Goal: Task Accomplishment & Management: Manage account settings

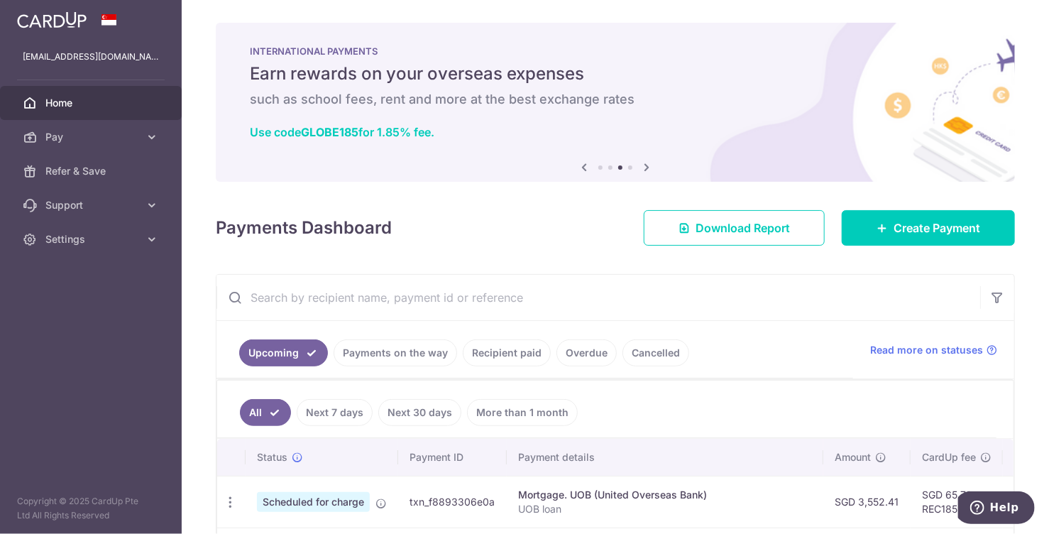
scroll to position [355, 0]
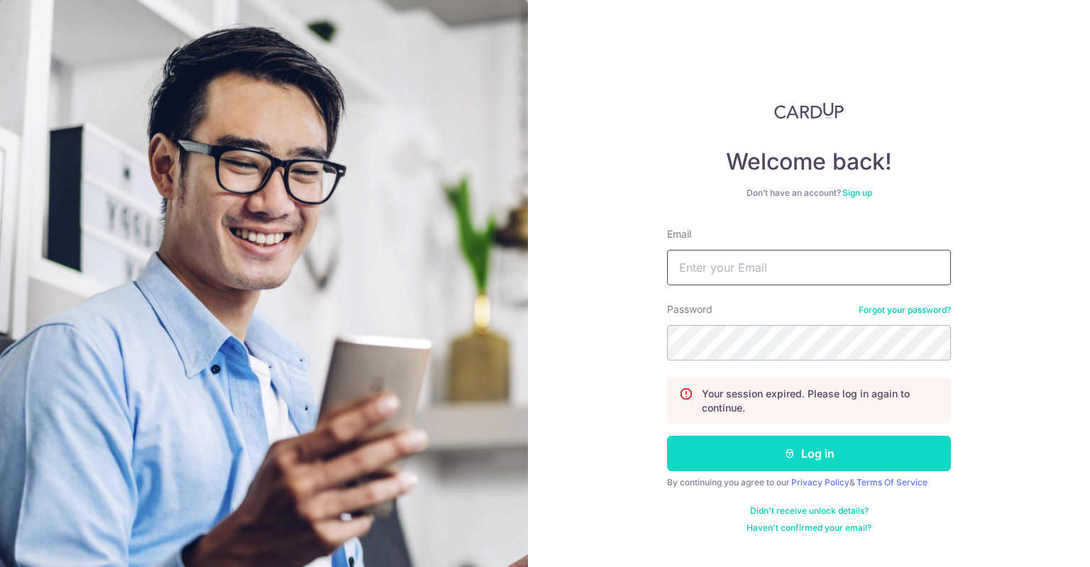
type input "[EMAIL_ADDRESS][DOMAIN_NAME]"
click at [544, 458] on button "Log in" at bounding box center [809, 453] width 284 height 35
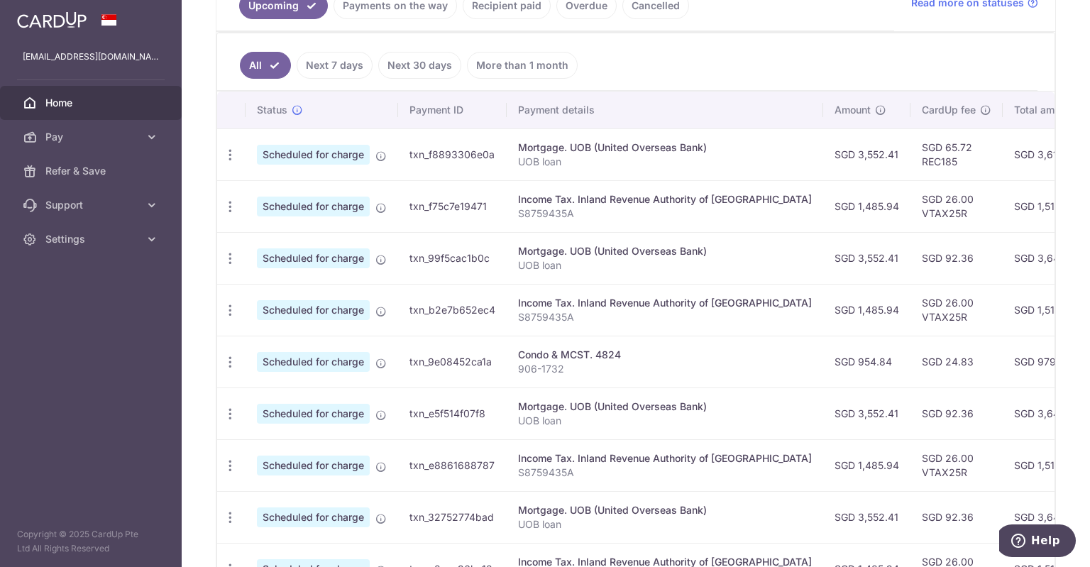
scroll to position [372, 0]
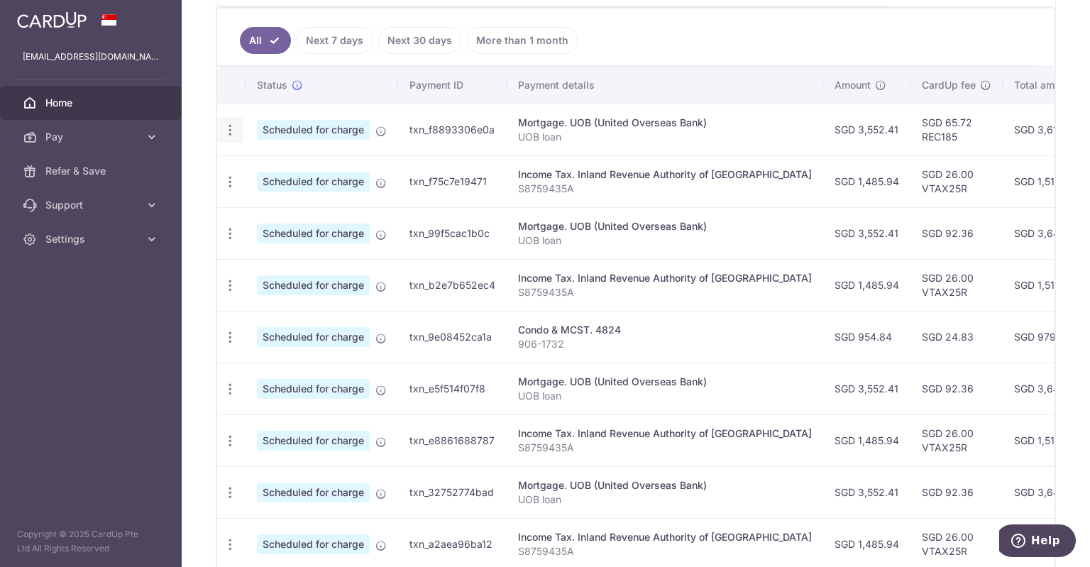
click at [228, 134] on icon "button" at bounding box center [230, 130] width 15 height 15
click at [276, 166] on span "Update payment" at bounding box center [306, 168] width 97 height 17
radio input "true"
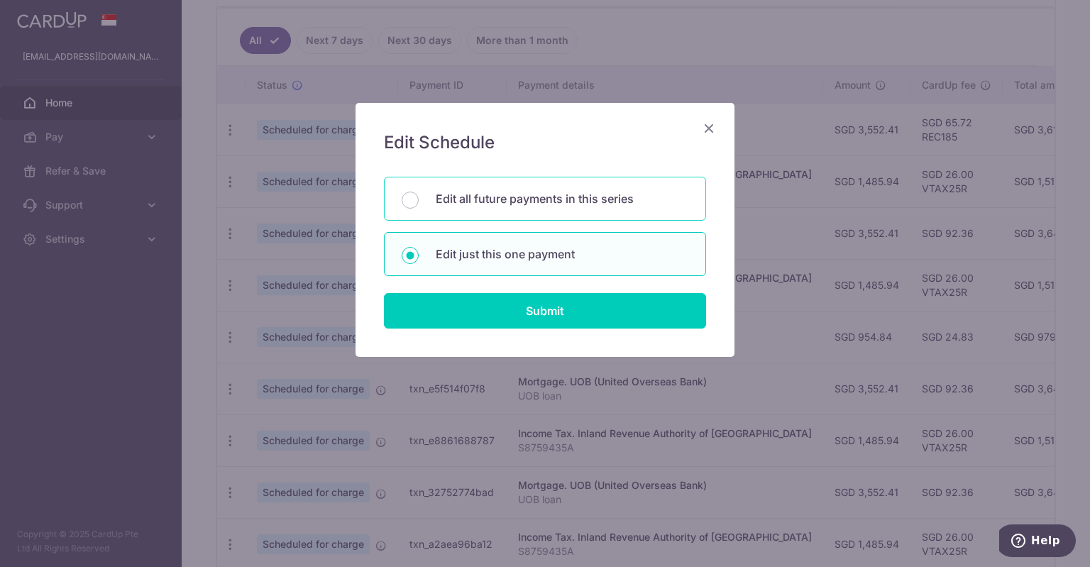
click at [522, 207] on div "Edit all future payments in this series" at bounding box center [545, 199] width 322 height 44
radio input "true"
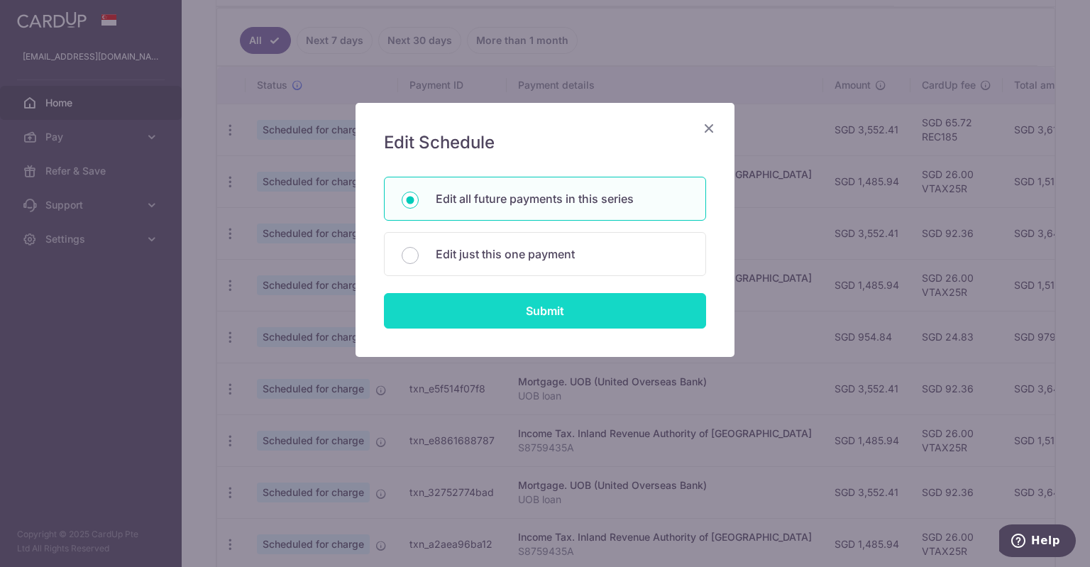
click at [527, 316] on input "Submit" at bounding box center [545, 310] width 322 height 35
radio input "true"
type input "3,552.41"
type input "UOB loan"
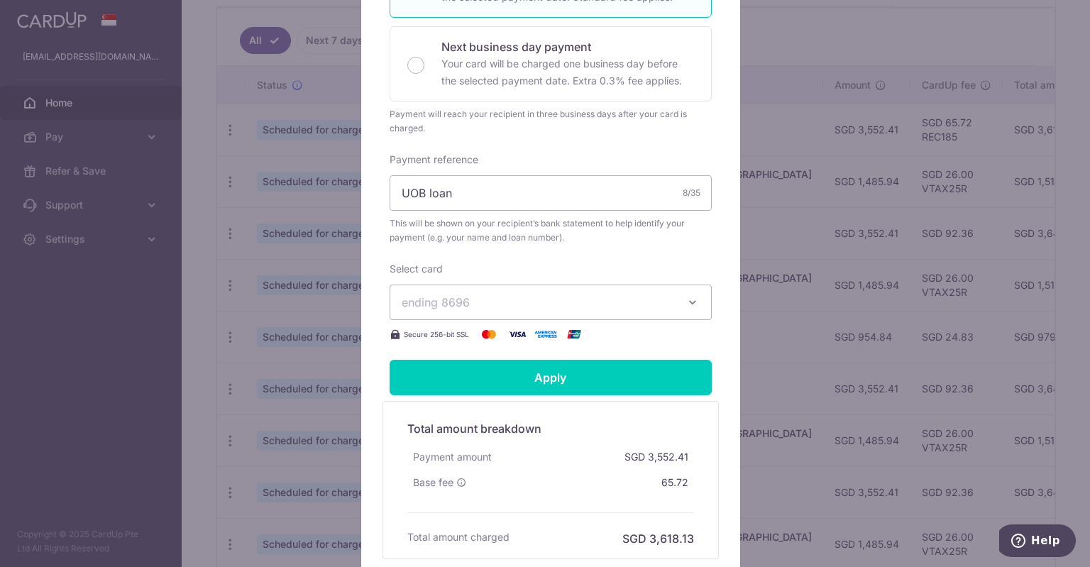
scroll to position [496, 0]
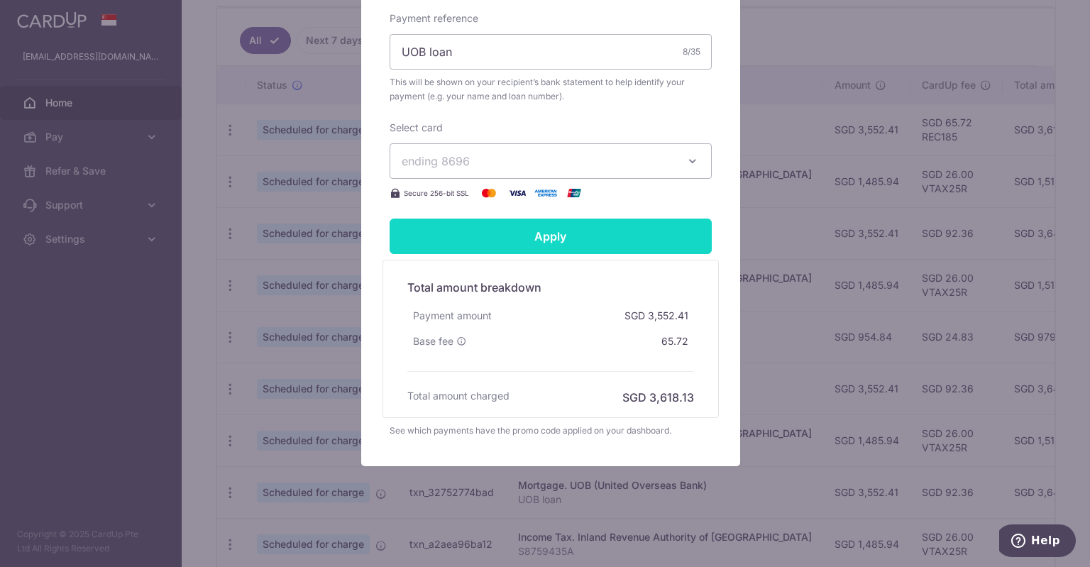
click at [511, 246] on input "Apply" at bounding box center [551, 236] width 322 height 35
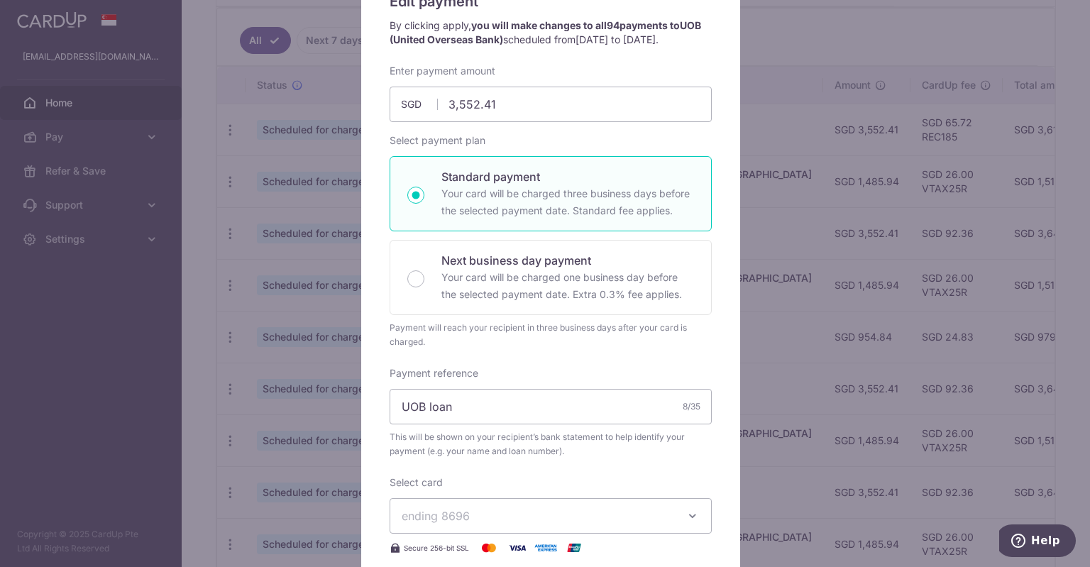
scroll to position [425, 0]
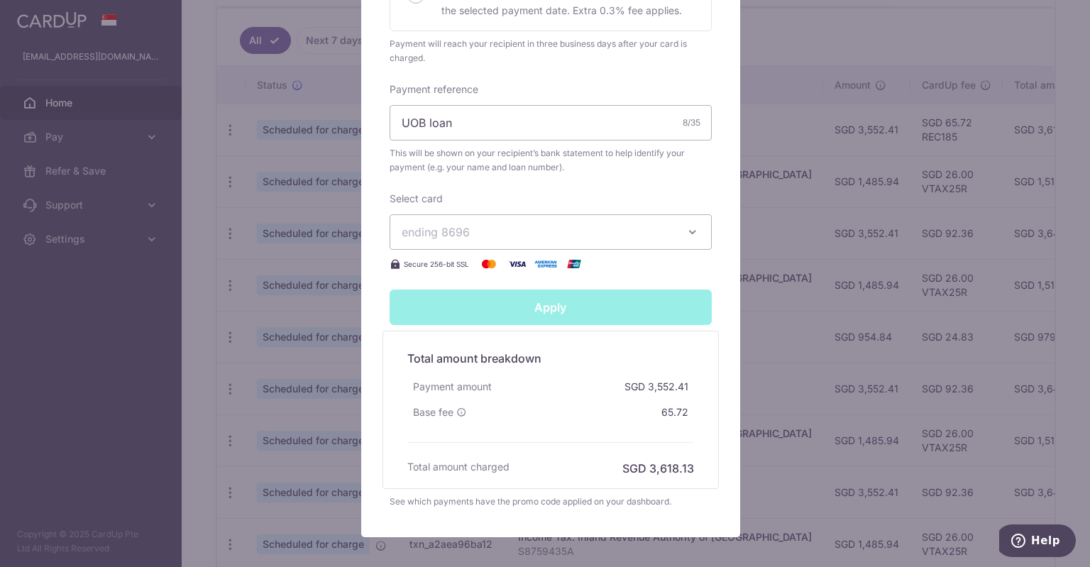
type input "Successfully Applied"
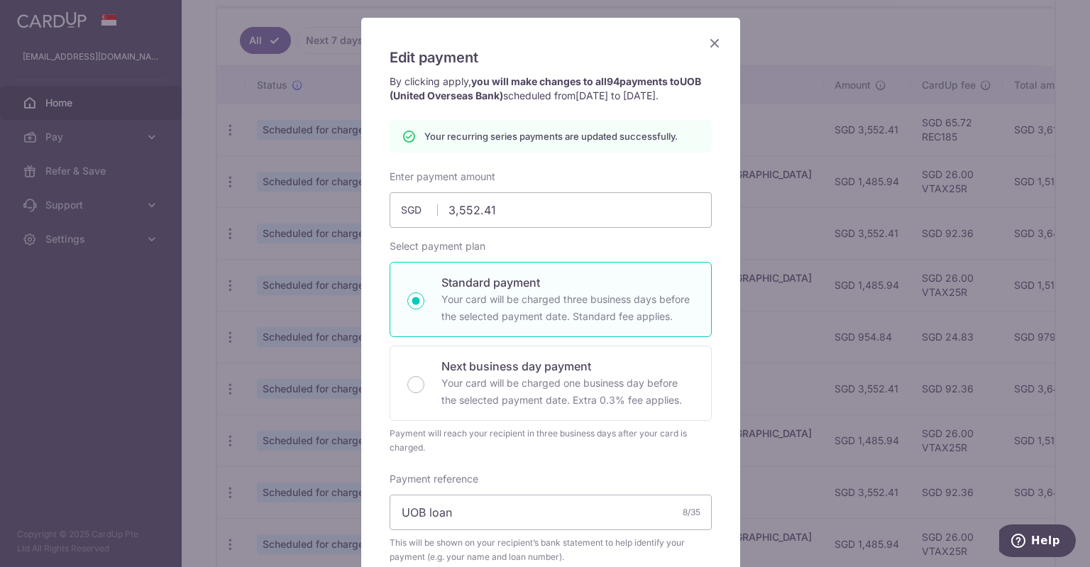
scroll to position [0, 0]
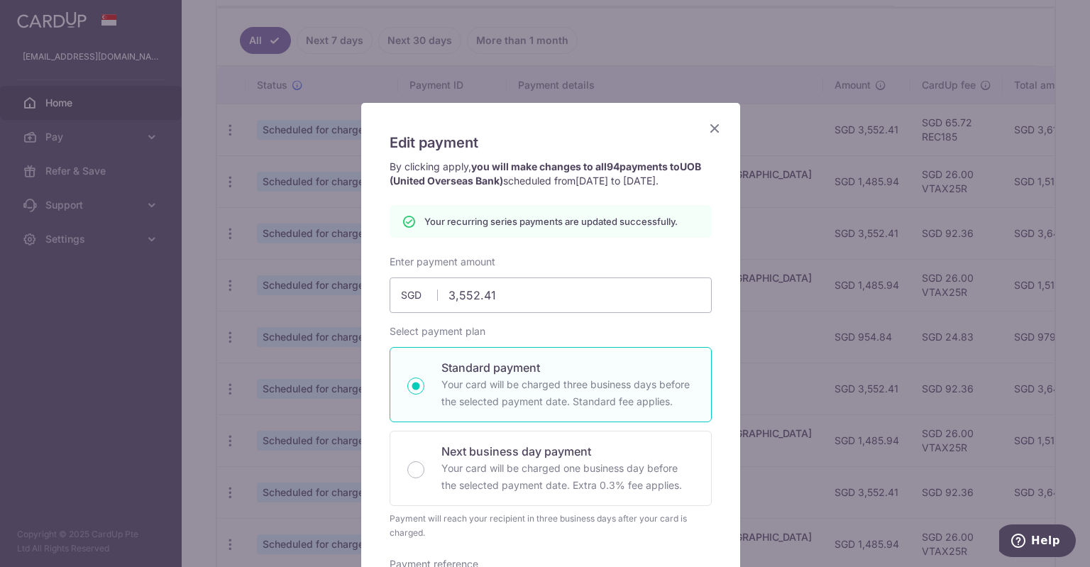
click at [707, 132] on icon "Close" at bounding box center [714, 128] width 17 height 18
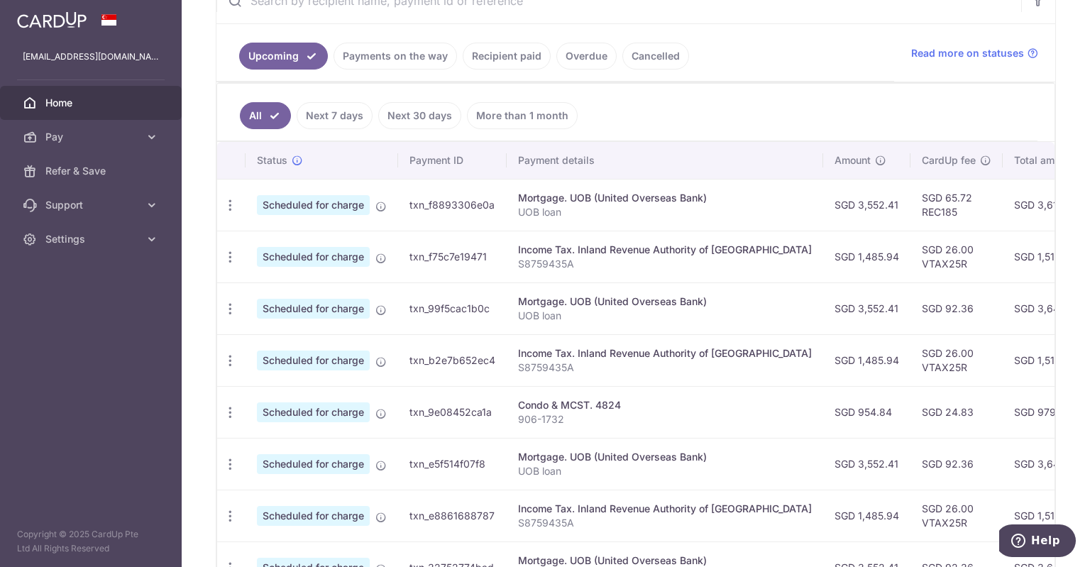
scroll to position [284, 0]
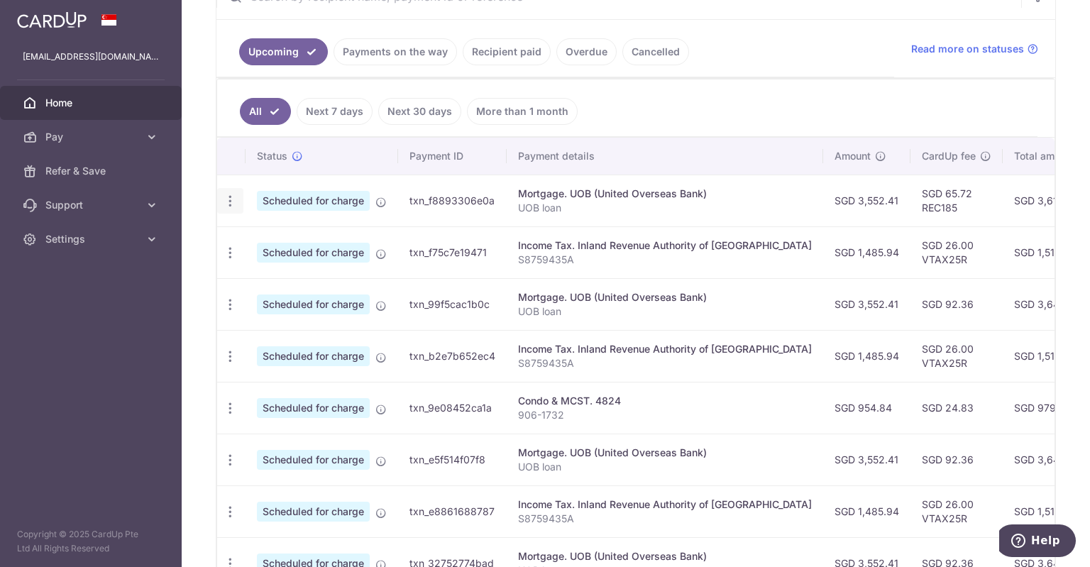
click at [229, 194] on icon "button" at bounding box center [230, 201] width 15 height 15
click at [265, 241] on span "Update payment" at bounding box center [306, 239] width 97 height 17
radio input "true"
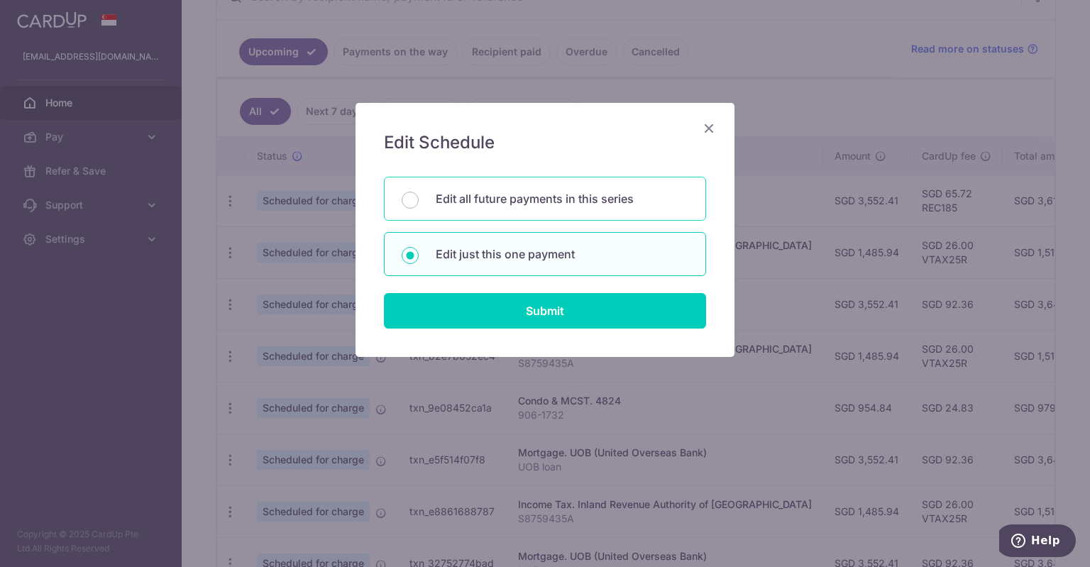
click at [471, 206] on p "Edit all future payments in this series" at bounding box center [562, 198] width 253 height 17
click at [419, 206] on input "Edit all future payments in this series" at bounding box center [410, 200] width 17 height 17
click at [464, 260] on p "Edit just this one payment" at bounding box center [562, 254] width 253 height 17
click at [419, 260] on input "Edit just this one payment" at bounding box center [410, 255] width 17 height 17
radio input "false"
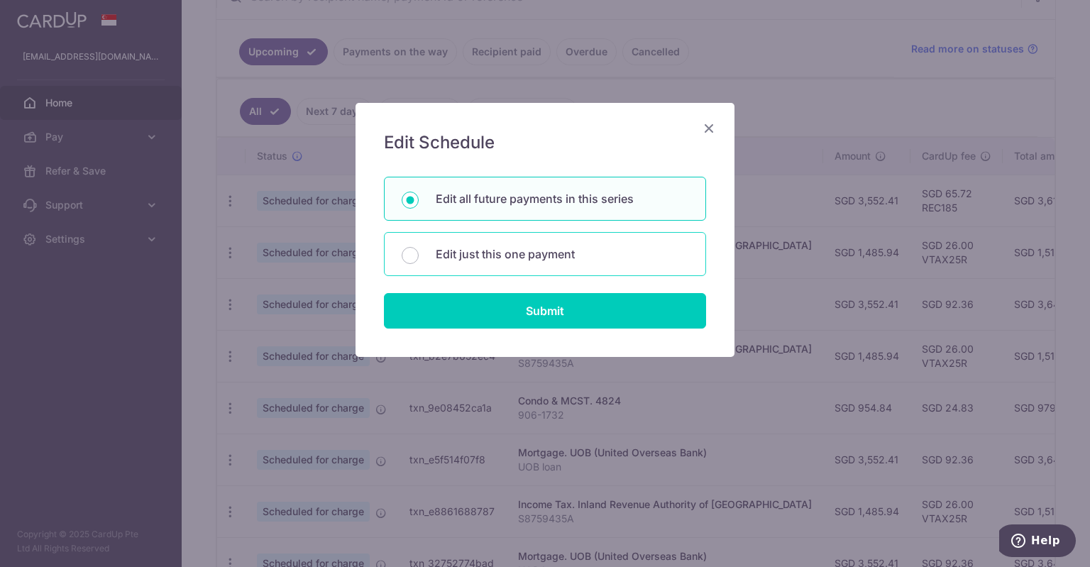
radio input "true"
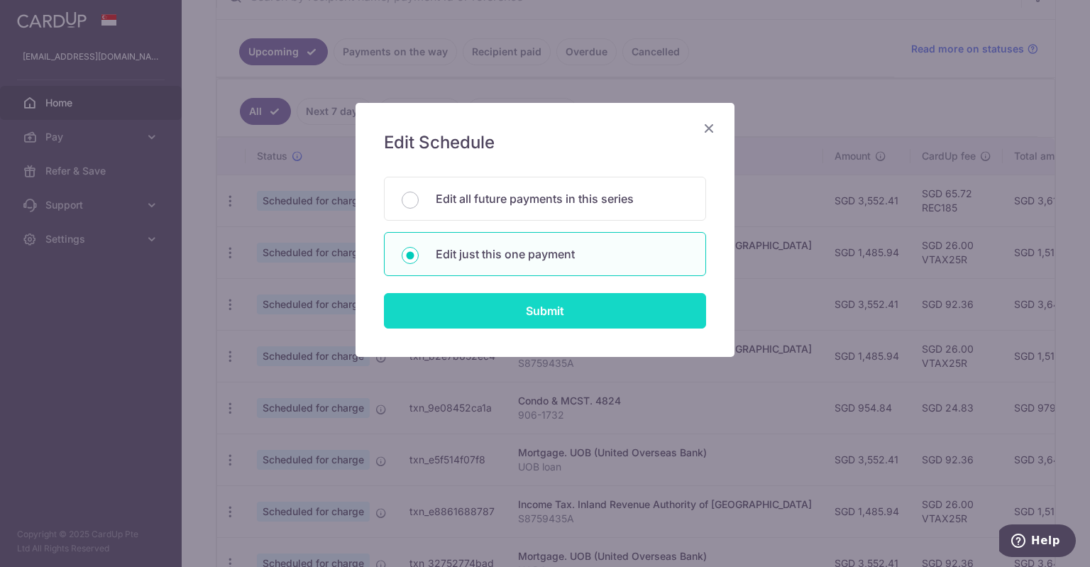
click at [469, 304] on input "Submit" at bounding box center [545, 310] width 322 height 35
radio input "true"
type input "3,552.41"
type input "01/10/2025"
type input "UOB loan"
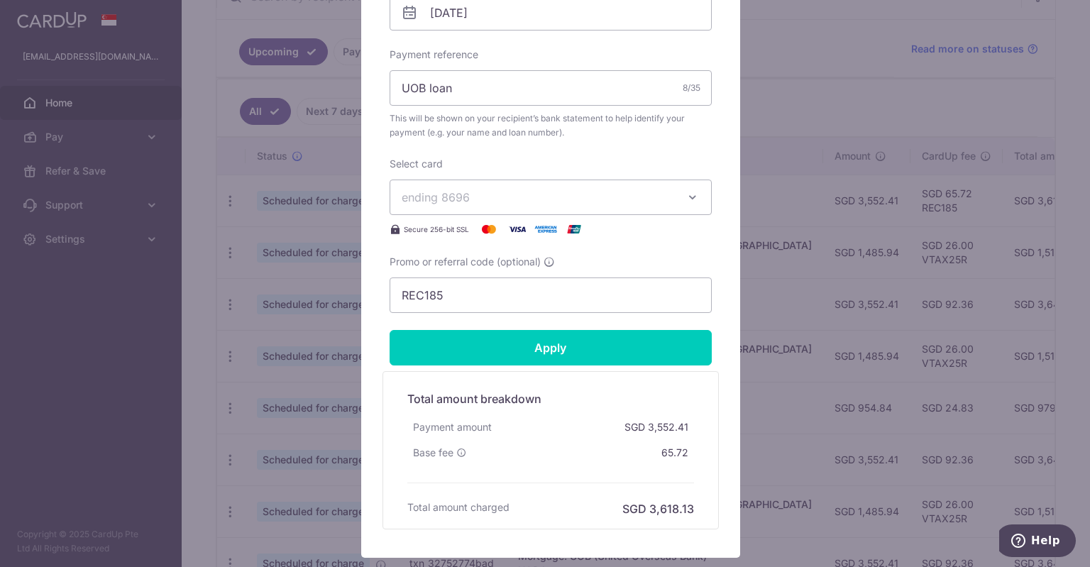
scroll to position [497, 0]
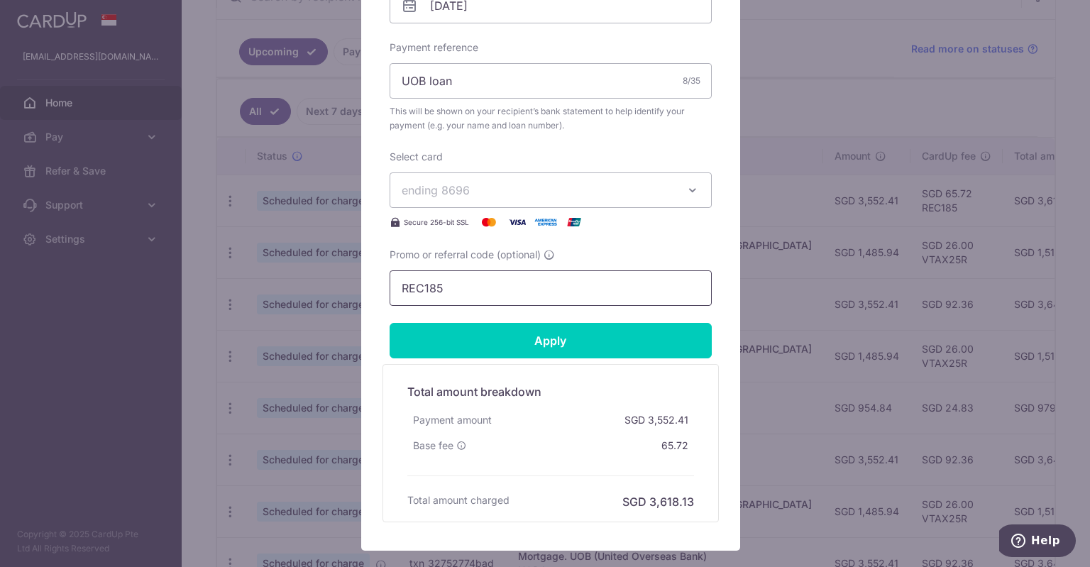
drag, startPoint x: 485, startPoint y: 292, endPoint x: 366, endPoint y: 285, distance: 119.4
click at [366, 285] on div "Edit payment By clicking apply, you will make changes to all payments to UOB (U…" at bounding box center [550, 78] width 379 height 945
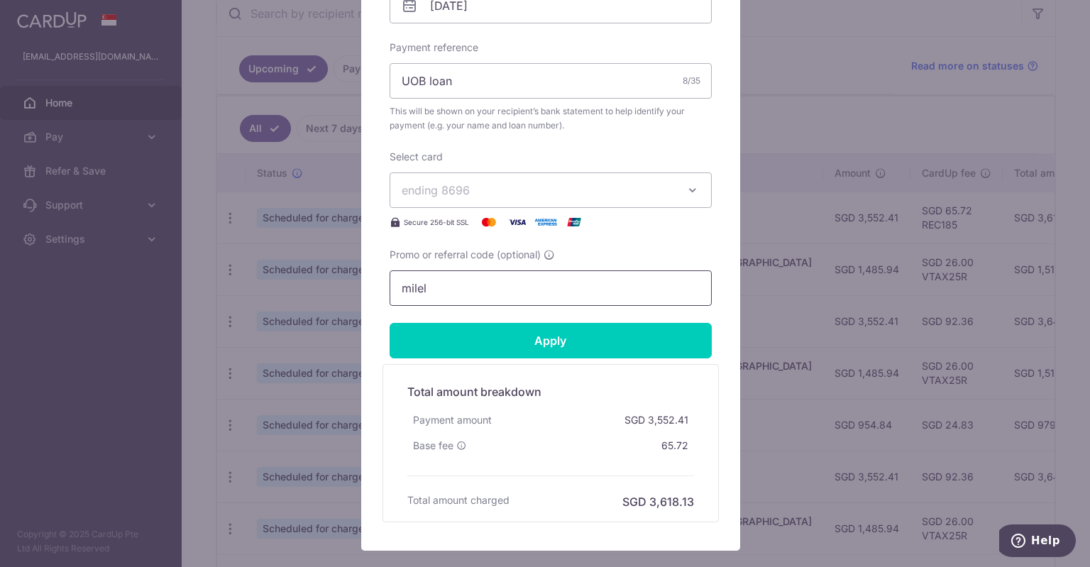
scroll to position [301, 0]
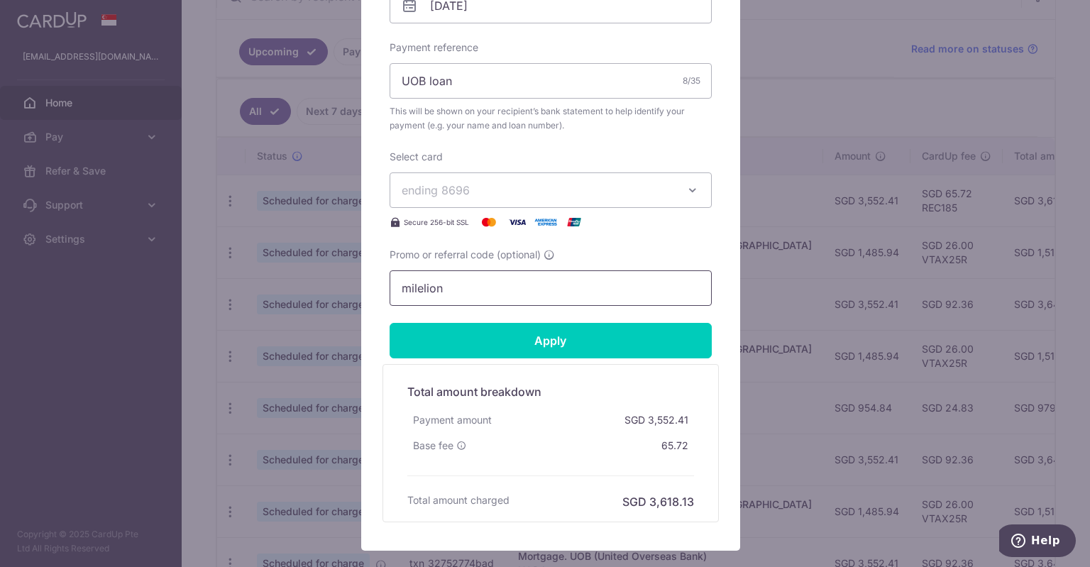
type input "milelion"
click at [598, 358] on form "By clicking apply, you will make changes to all payments to UOB (United Oversea…" at bounding box center [551, 92] width 322 height 859
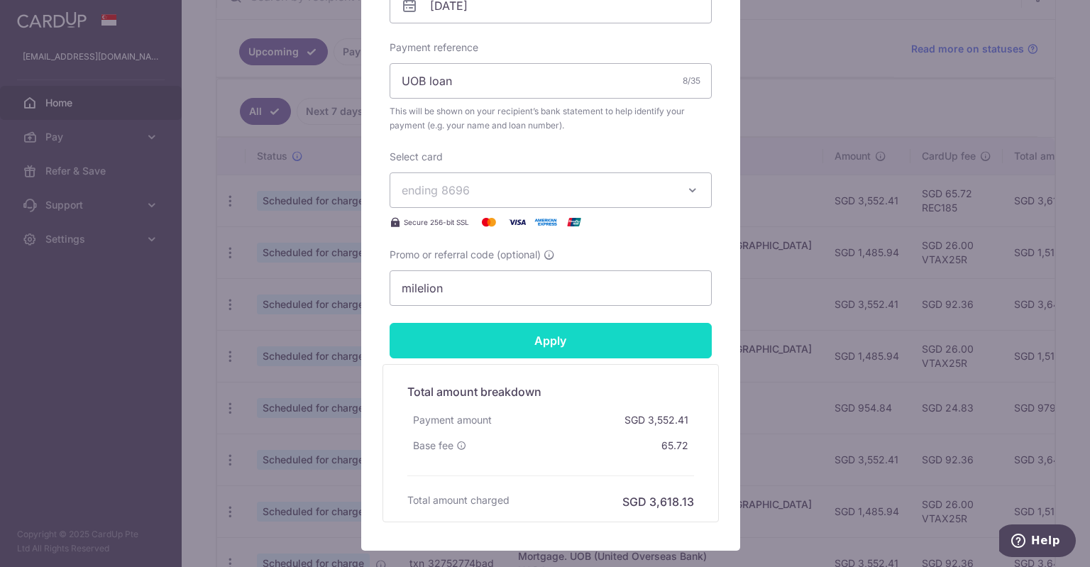
click at [602, 343] on input "Apply" at bounding box center [551, 340] width 322 height 35
